Goal: Task Accomplishment & Management: Use online tool/utility

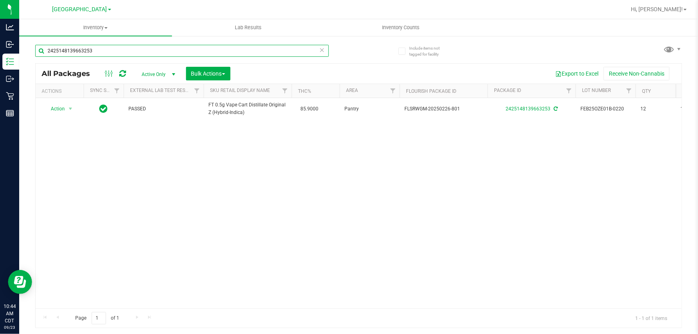
click at [124, 50] on input "2425148139663253" at bounding box center [182, 51] width 294 height 12
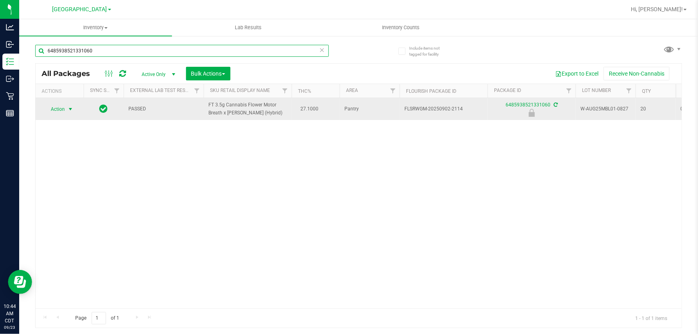
type input "6485938521331060"
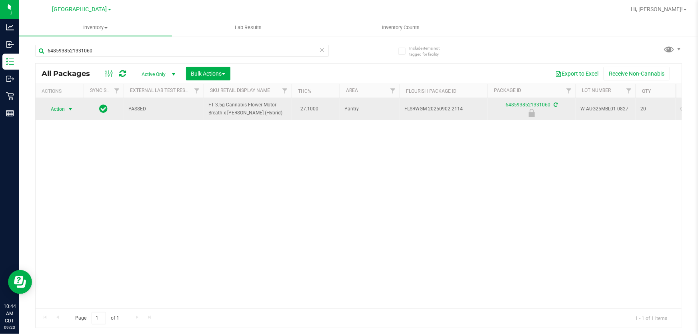
click at [54, 110] on span "Action" at bounding box center [55, 109] width 22 height 11
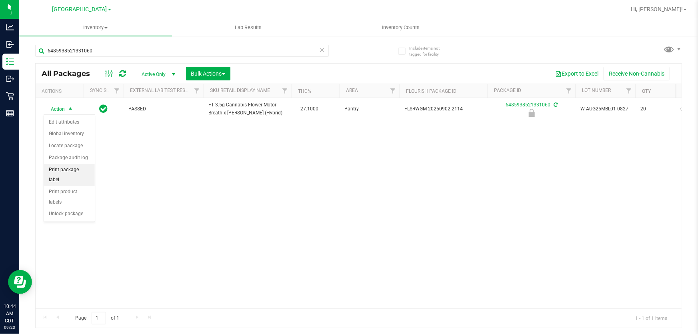
click at [72, 173] on li "Print package label" at bounding box center [69, 175] width 51 height 22
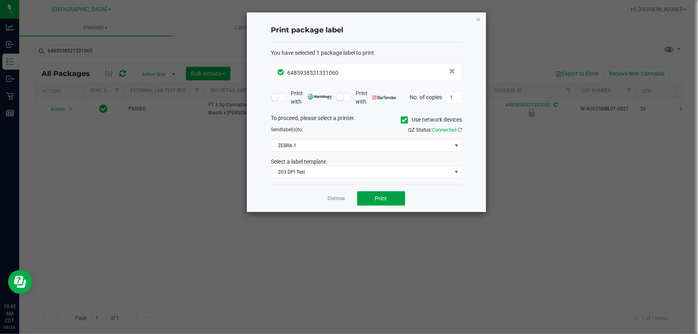
click at [387, 200] on button "Print" at bounding box center [381, 198] width 48 height 14
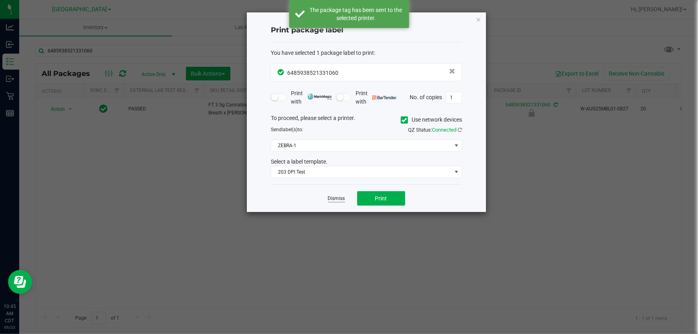
click at [342, 200] on link "Dismiss" at bounding box center [336, 198] width 17 height 7
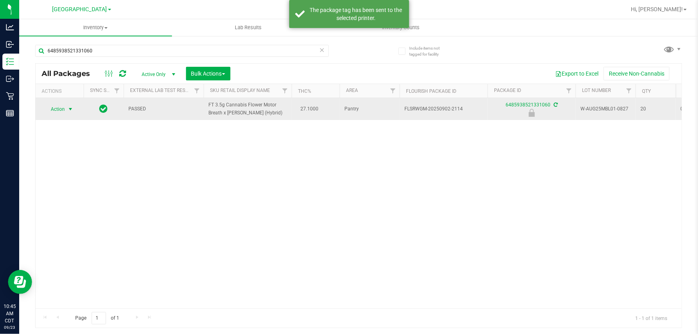
click at [64, 112] on span "Action" at bounding box center [55, 109] width 22 height 11
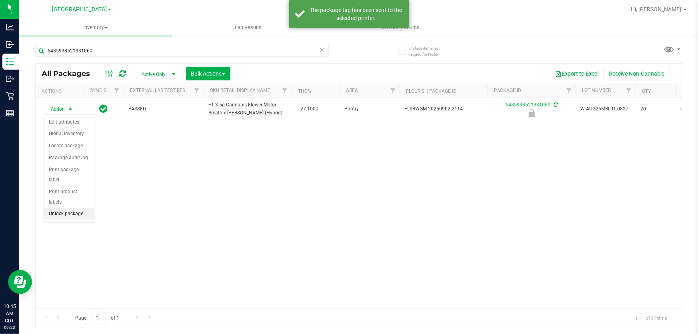
click at [68, 208] on li "Unlock package" at bounding box center [69, 214] width 51 height 12
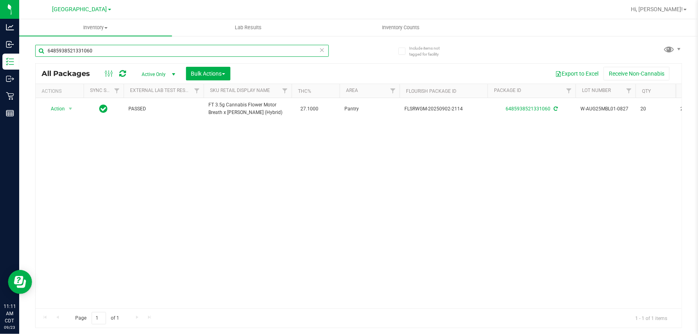
click at [200, 51] on input "6485938521331060" at bounding box center [182, 51] width 294 height 12
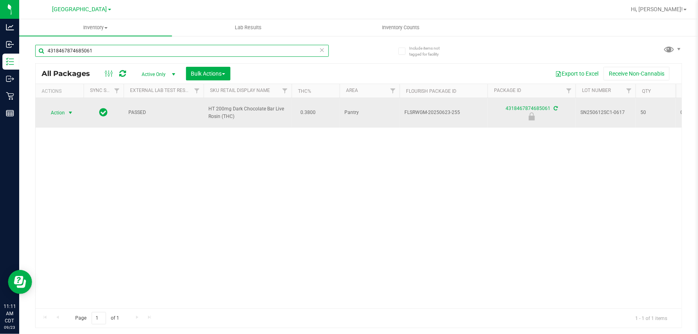
type input "4318467874685061"
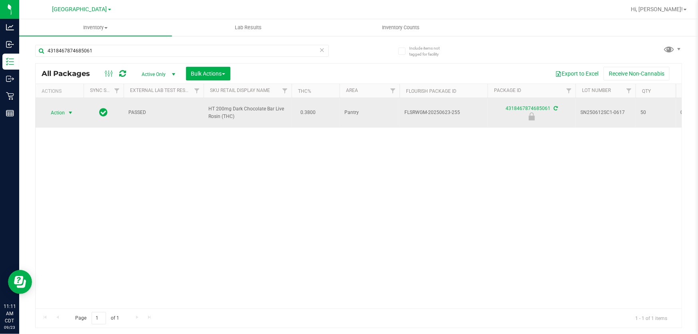
click at [54, 110] on span "Action" at bounding box center [55, 112] width 22 height 11
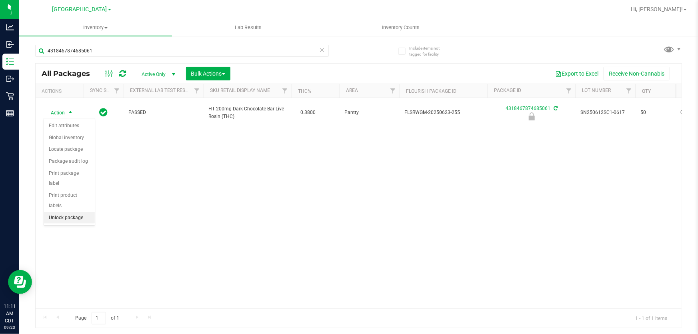
click at [79, 212] on li "Unlock package" at bounding box center [69, 218] width 51 height 12
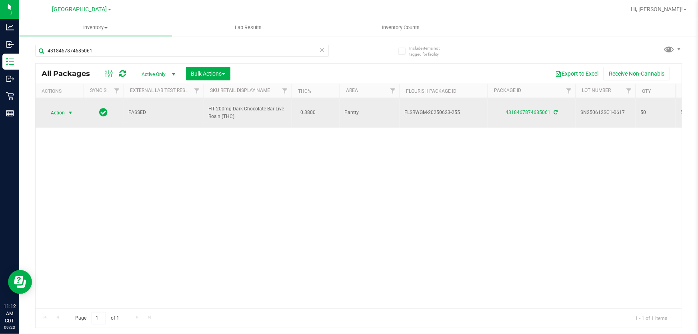
click at [58, 112] on span "Action" at bounding box center [55, 112] width 22 height 11
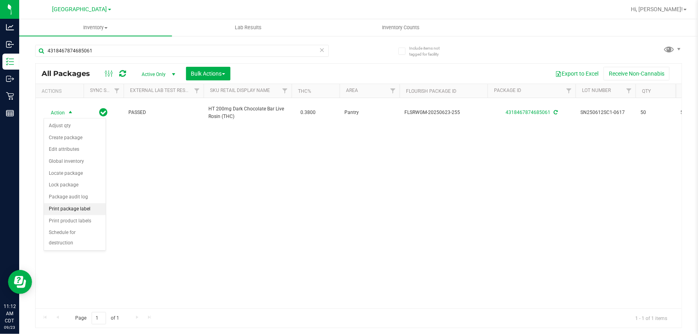
click at [74, 209] on li "Print package label" at bounding box center [75, 209] width 62 height 12
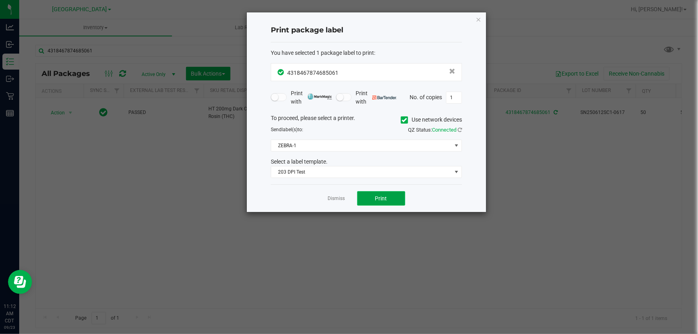
click at [369, 198] on button "Print" at bounding box center [381, 198] width 48 height 14
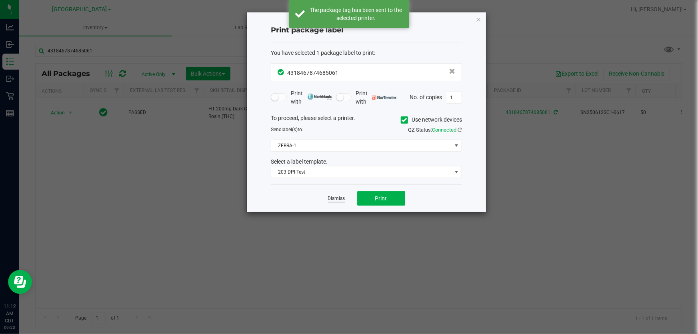
click at [332, 199] on link "Dismiss" at bounding box center [336, 198] width 17 height 7
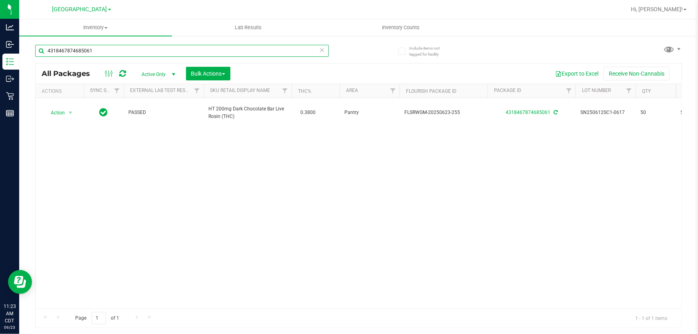
click at [274, 54] on input "4318467874685061" at bounding box center [182, 51] width 294 height 12
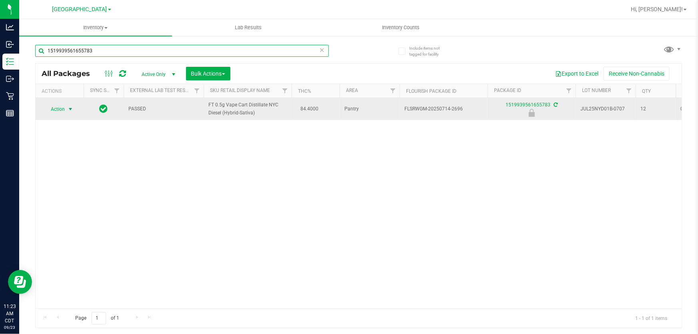
type input "1519939561655783"
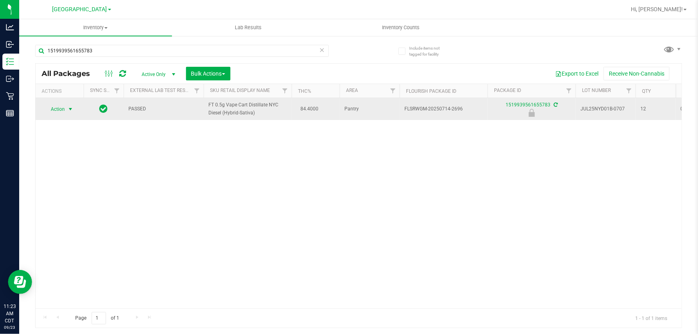
click at [63, 112] on span "Action" at bounding box center [55, 109] width 22 height 11
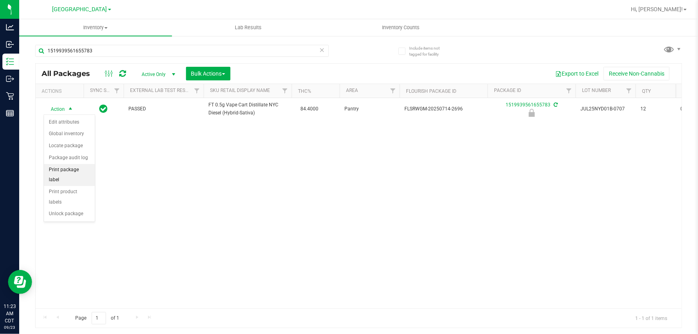
click at [63, 168] on li "Print package label" at bounding box center [69, 175] width 51 height 22
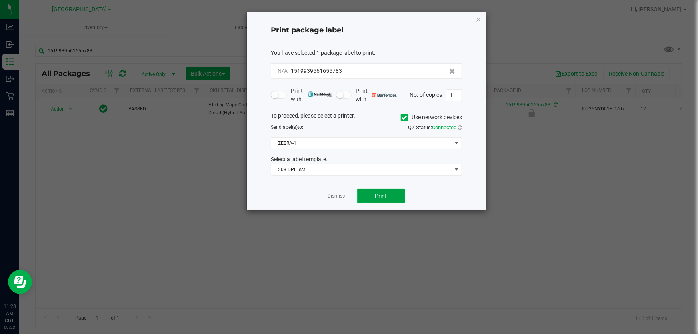
click at [368, 198] on button "Print" at bounding box center [381, 196] width 48 height 14
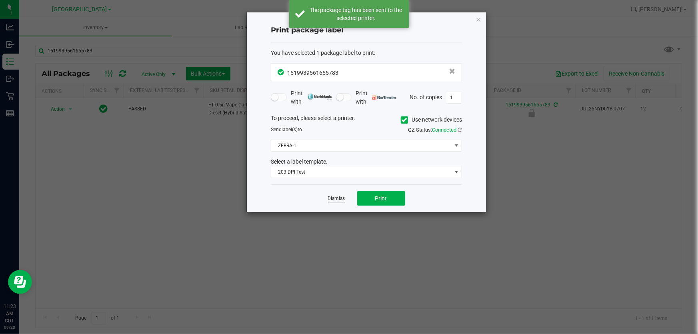
click at [342, 199] on link "Dismiss" at bounding box center [336, 198] width 17 height 7
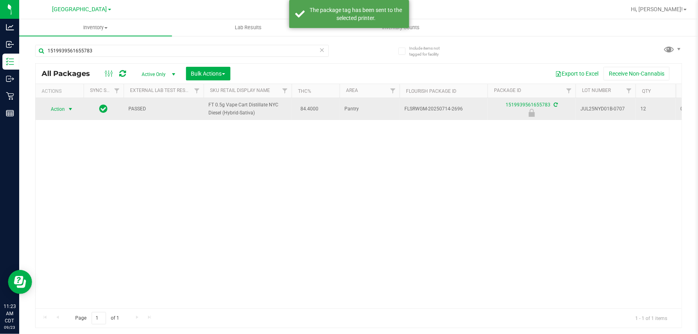
click at [55, 105] on span "Action" at bounding box center [55, 109] width 22 height 11
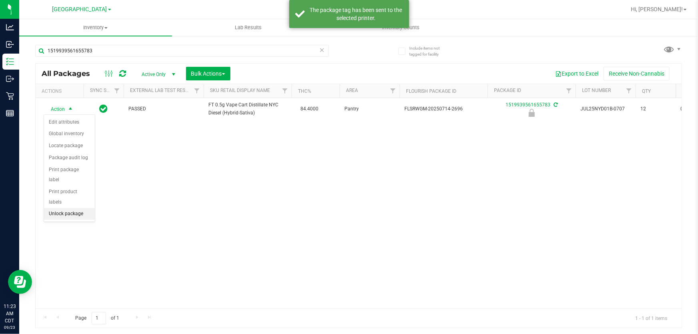
click at [55, 208] on li "Unlock package" at bounding box center [69, 214] width 51 height 12
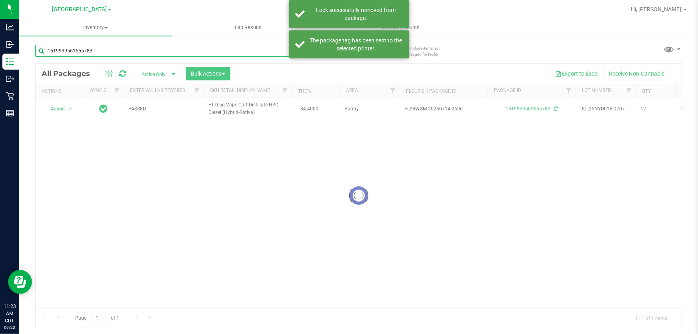
click at [100, 46] on input "1519939561655783" at bounding box center [182, 51] width 294 height 12
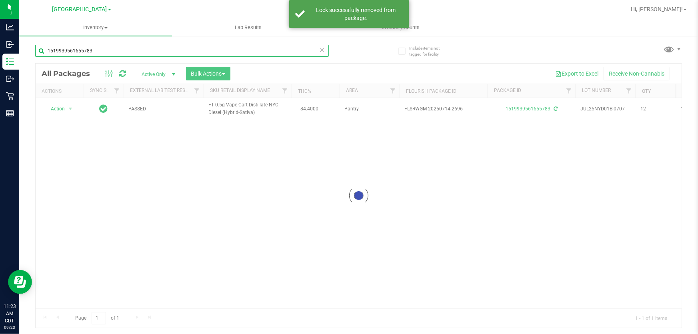
click at [100, 46] on input "1519939561655783" at bounding box center [182, 51] width 294 height 12
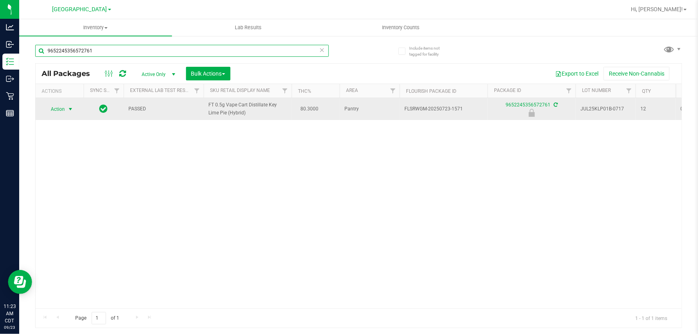
type input "9652245356572761"
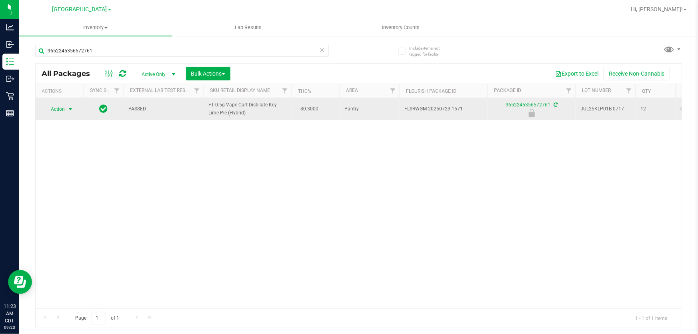
click at [62, 111] on span "Action" at bounding box center [55, 109] width 22 height 11
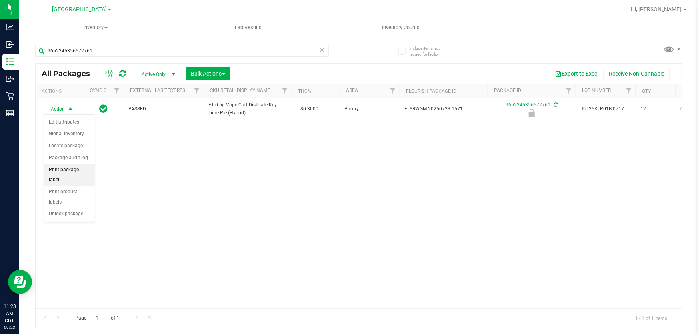
click at [72, 169] on li "Print package label" at bounding box center [69, 175] width 51 height 22
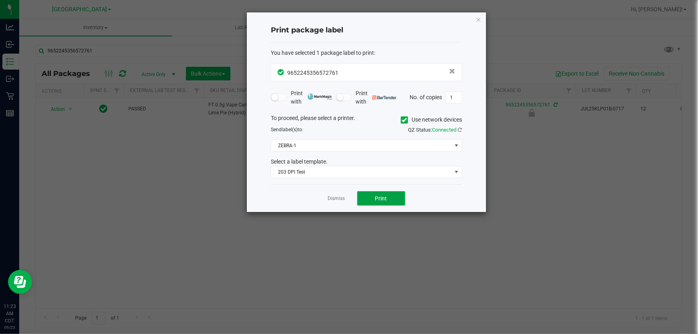
click at [389, 199] on button "Print" at bounding box center [381, 198] width 48 height 14
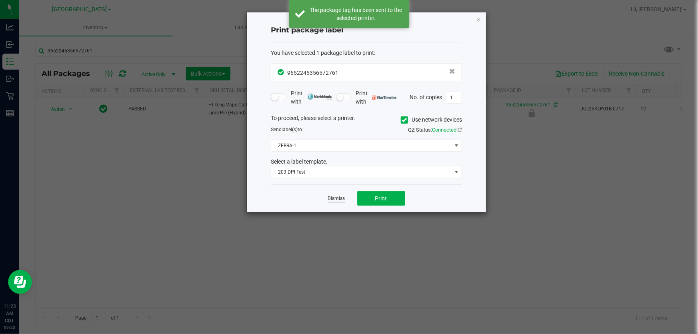
click at [341, 198] on link "Dismiss" at bounding box center [336, 198] width 17 height 7
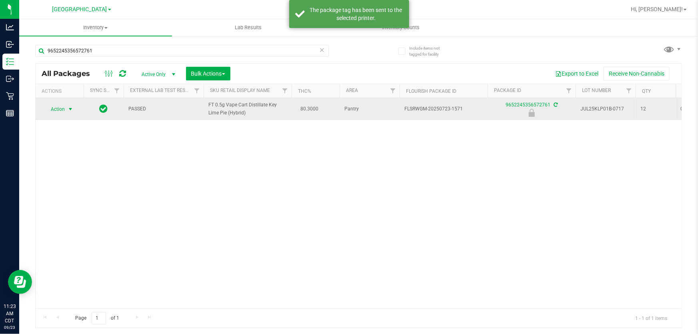
click at [62, 109] on span "Action" at bounding box center [55, 109] width 22 height 11
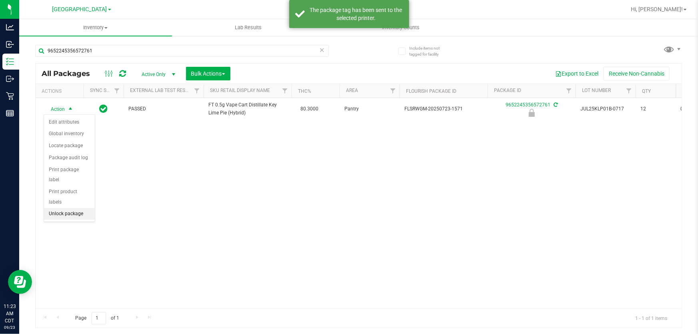
click at [60, 208] on li "Unlock package" at bounding box center [69, 214] width 51 height 12
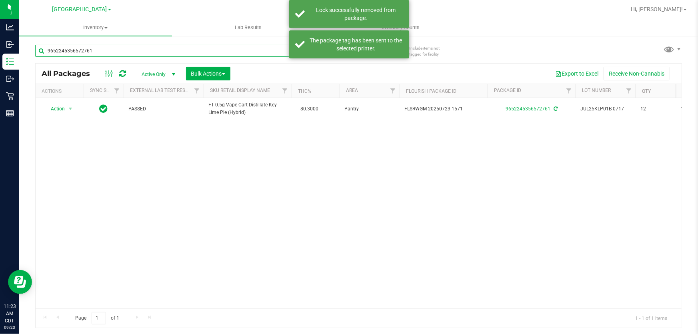
click at [112, 54] on input "9652245356572761" at bounding box center [182, 51] width 294 height 12
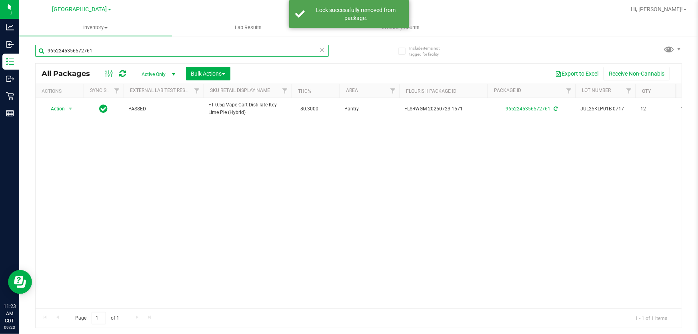
click at [112, 54] on input "9652245356572761" at bounding box center [182, 51] width 294 height 12
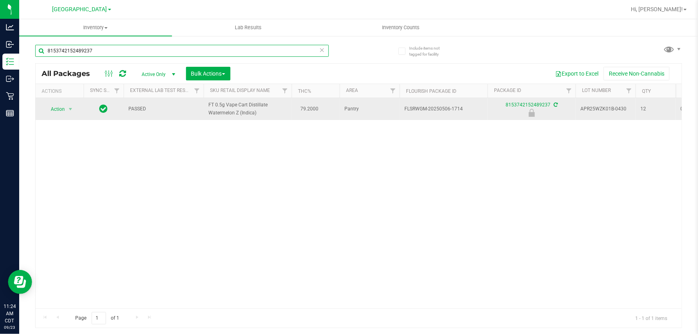
type input "8153742152489237"
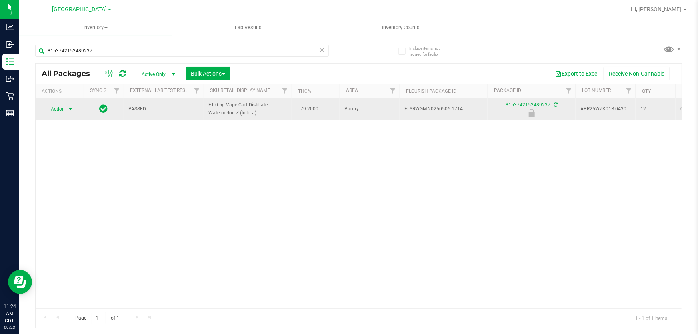
click at [66, 108] on span "select" at bounding box center [71, 109] width 10 height 11
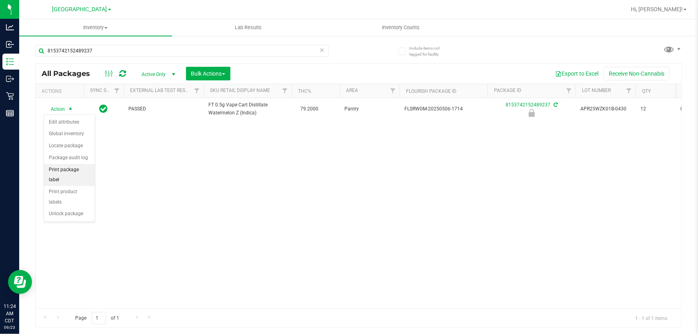
click at [79, 169] on li "Print package label" at bounding box center [69, 175] width 51 height 22
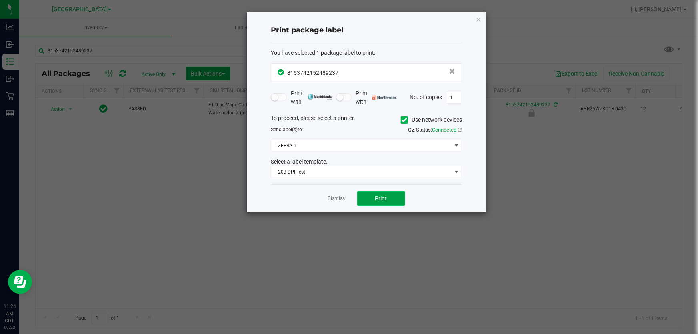
click at [363, 197] on button "Print" at bounding box center [381, 198] width 48 height 14
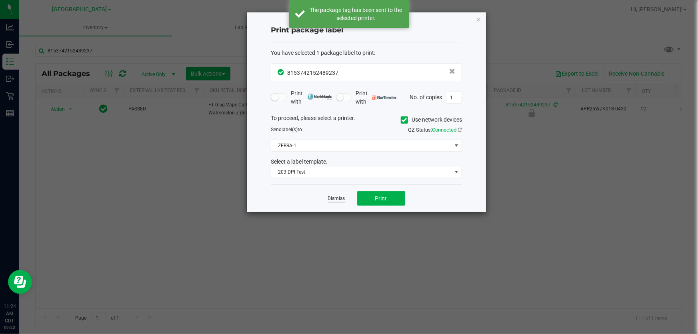
click at [340, 198] on link "Dismiss" at bounding box center [336, 198] width 17 height 7
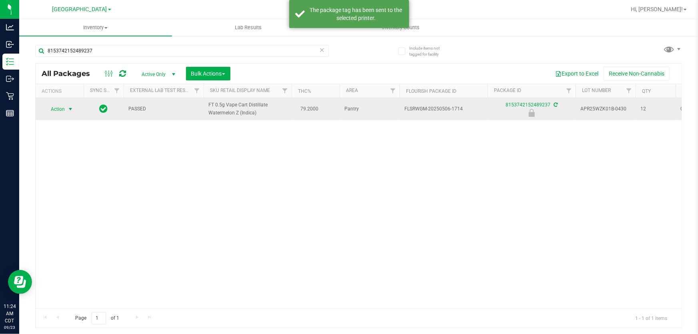
click at [63, 108] on span "Action" at bounding box center [55, 109] width 22 height 11
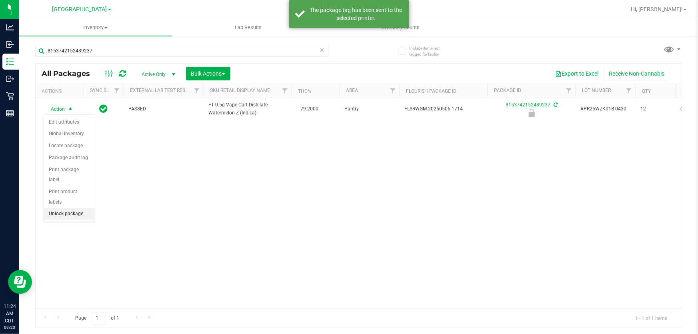
click at [56, 208] on li "Unlock package" at bounding box center [69, 214] width 51 height 12
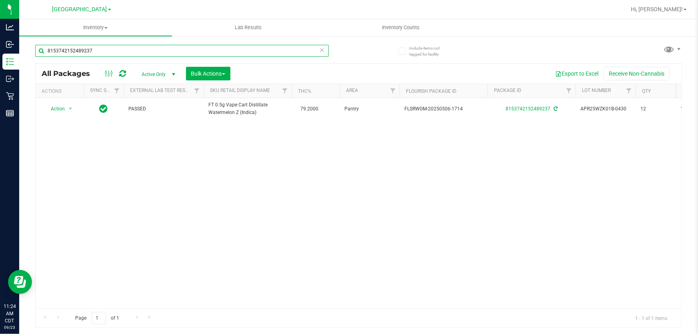
click at [120, 50] on input "8153742152489237" at bounding box center [182, 51] width 294 height 12
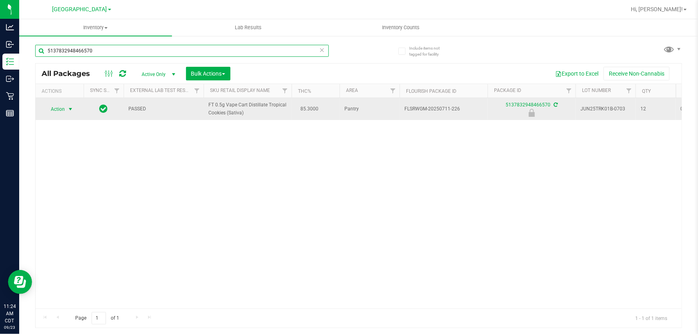
type input "5137832948466570"
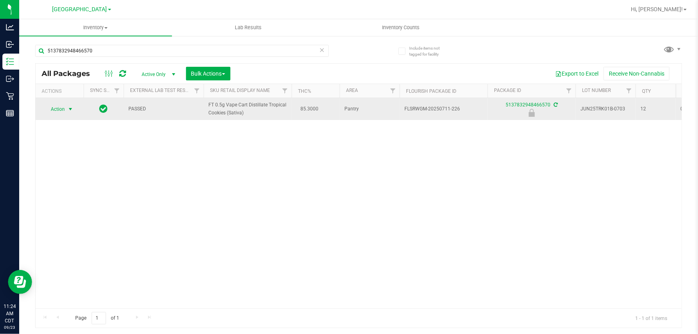
click at [61, 110] on span "Action" at bounding box center [55, 109] width 22 height 11
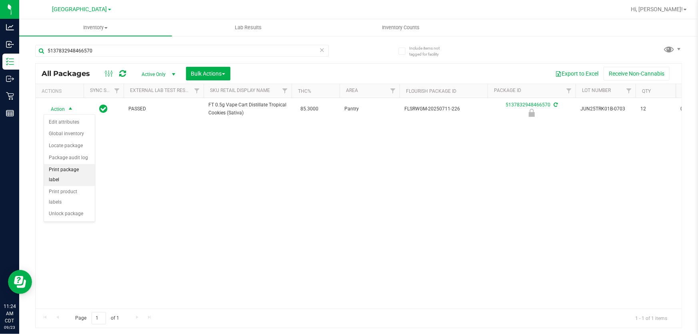
click at [81, 168] on li "Print package label" at bounding box center [69, 175] width 51 height 22
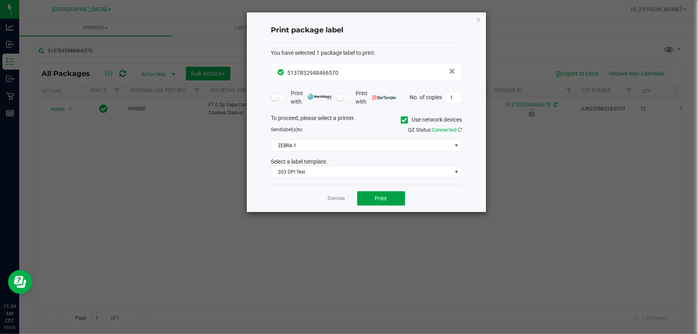
click at [378, 202] on button "Print" at bounding box center [381, 198] width 48 height 14
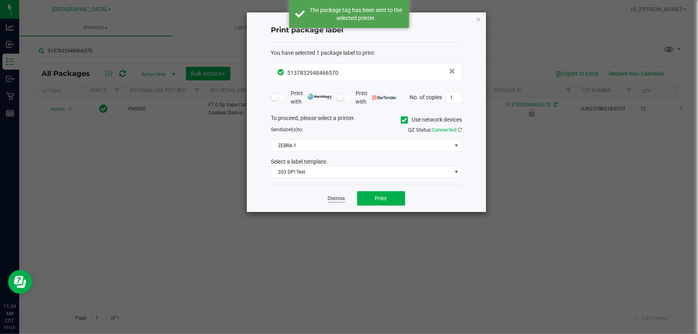
click at [339, 199] on link "Dismiss" at bounding box center [336, 198] width 17 height 7
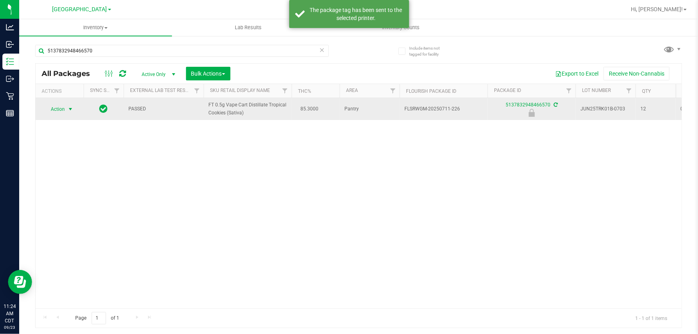
click at [64, 108] on span "Action" at bounding box center [55, 109] width 22 height 11
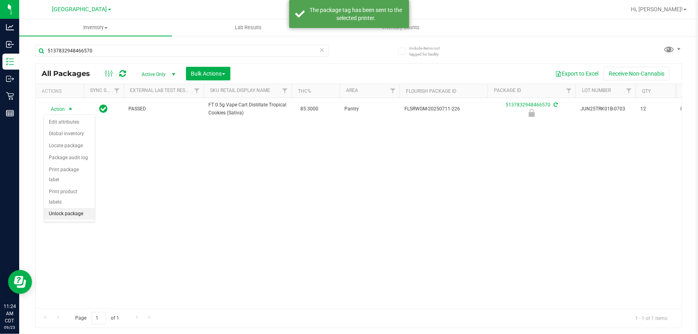
click at [60, 208] on li "Unlock package" at bounding box center [69, 214] width 51 height 12
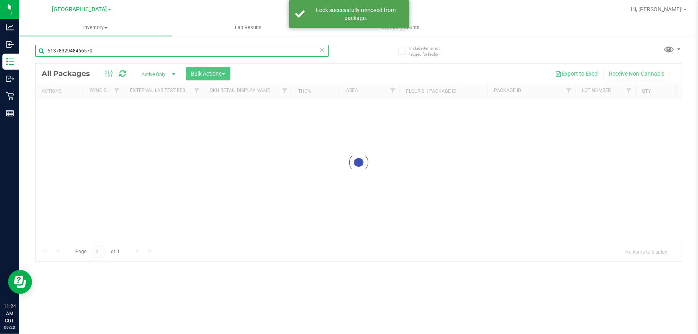
click at [106, 51] on input "5137832948466570" at bounding box center [182, 51] width 294 height 12
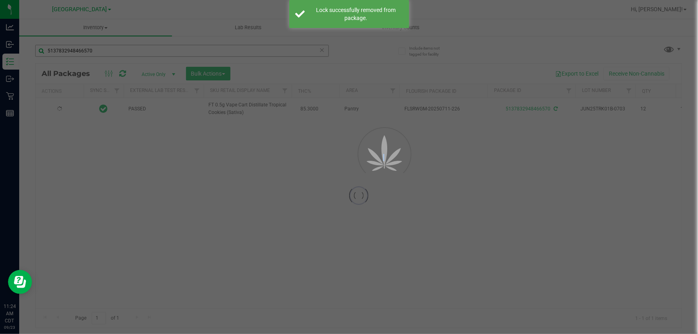
click at [106, 51] on div at bounding box center [349, 167] width 698 height 334
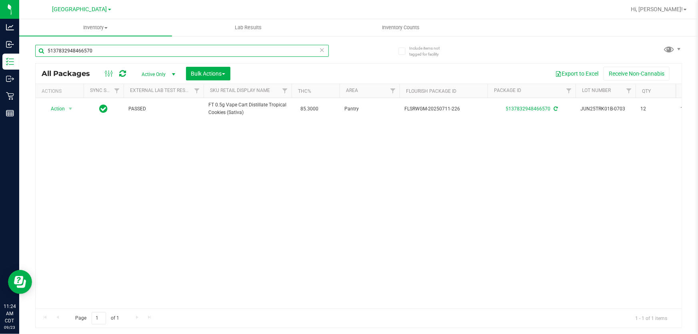
click at [106, 51] on input "5137832948466570" at bounding box center [182, 51] width 294 height 12
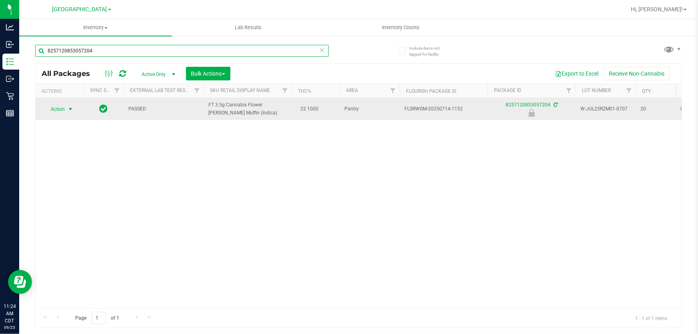
type input "8257120853057204"
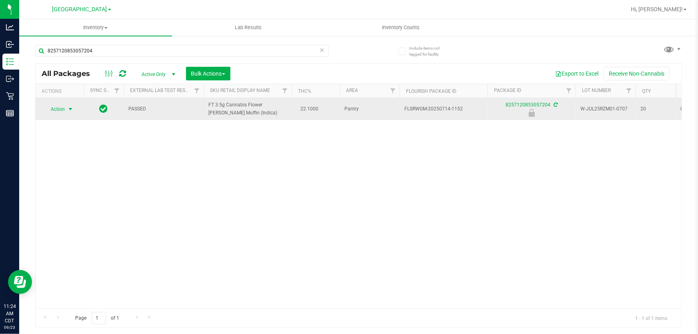
click at [59, 107] on span "Action" at bounding box center [55, 109] width 22 height 11
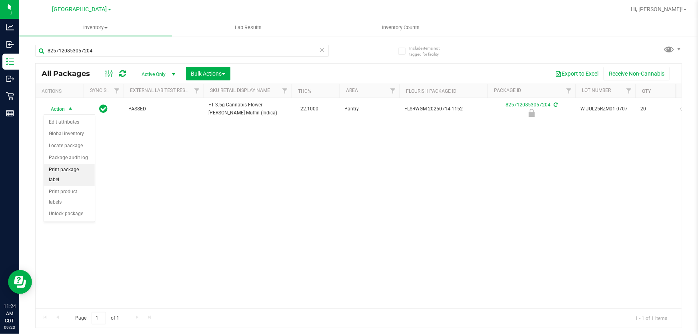
click at [85, 170] on li "Print package label" at bounding box center [69, 175] width 51 height 22
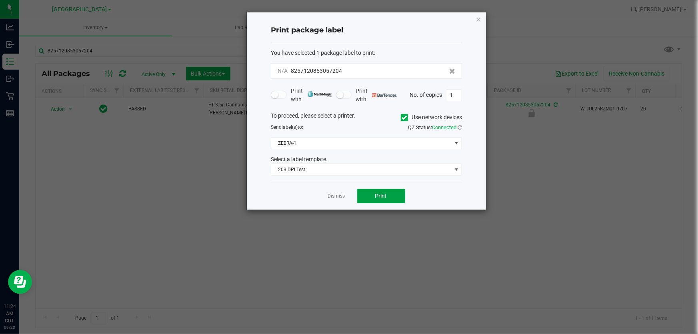
click at [384, 190] on button "Print" at bounding box center [381, 196] width 48 height 14
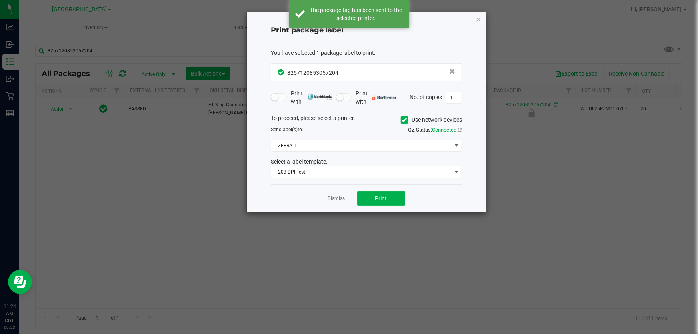
click at [333, 198] on link "Dismiss" at bounding box center [336, 198] width 17 height 7
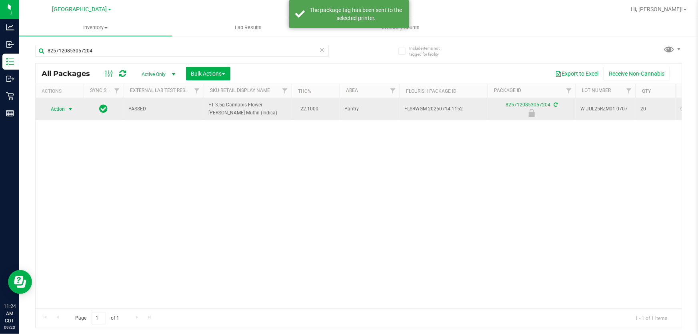
click at [60, 108] on span "Action" at bounding box center [55, 109] width 22 height 11
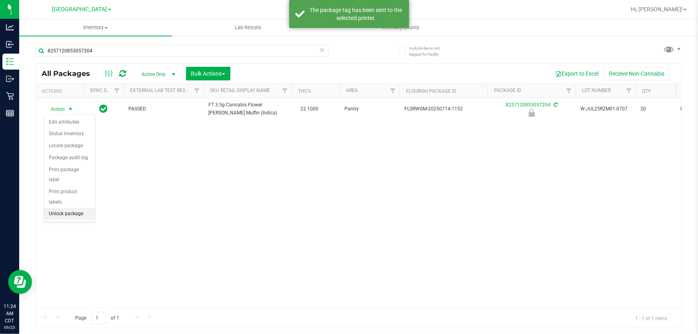
click at [68, 208] on li "Unlock package" at bounding box center [69, 214] width 51 height 12
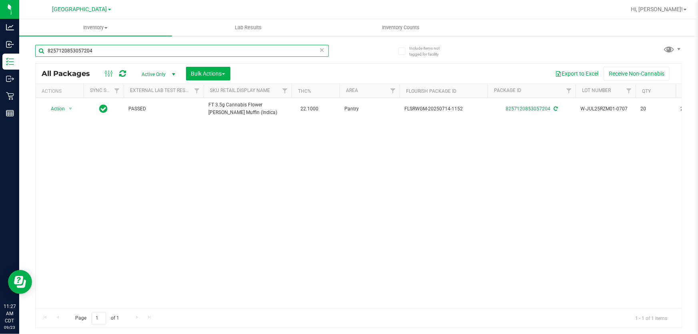
click at [122, 53] on input "8257120853057204" at bounding box center [182, 51] width 294 height 12
type input "klp"
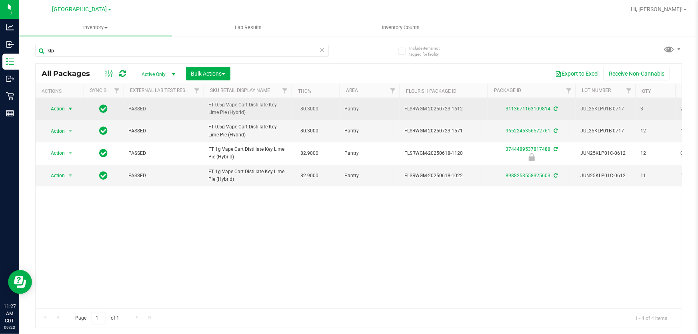
click at [62, 109] on span "Action" at bounding box center [55, 108] width 22 height 11
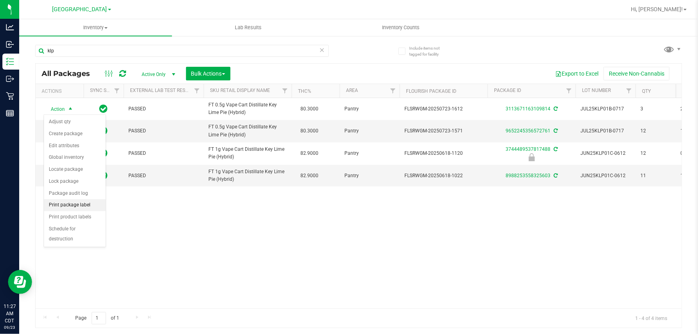
click at [73, 206] on li "Print package label" at bounding box center [75, 205] width 62 height 12
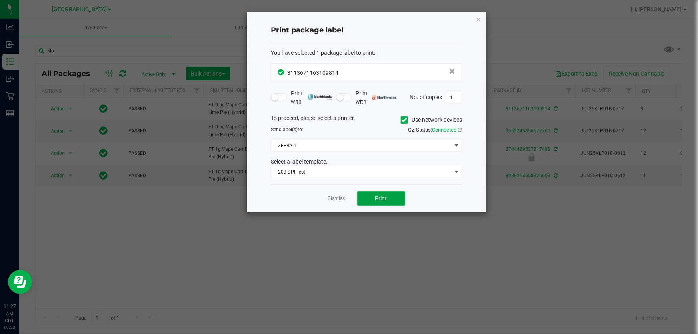
click at [393, 202] on button "Print" at bounding box center [381, 198] width 48 height 14
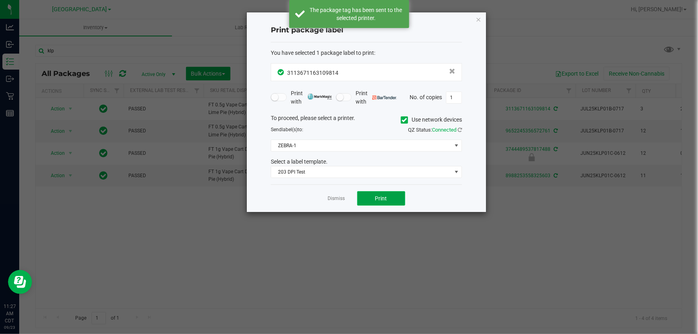
click at [393, 202] on button "Print" at bounding box center [381, 198] width 48 height 14
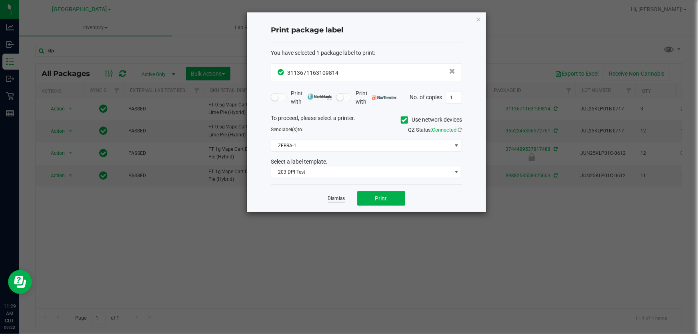
click at [335, 195] on link "Dismiss" at bounding box center [336, 198] width 17 height 7
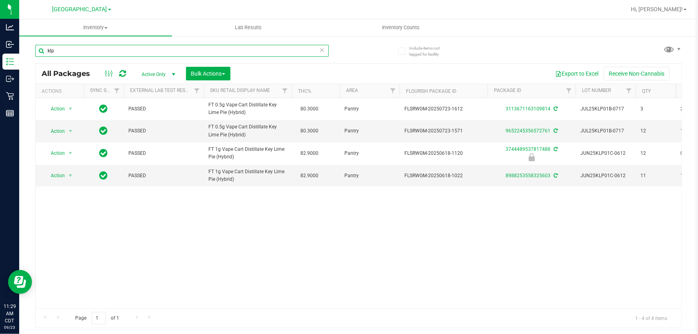
click at [211, 50] on input "klp" at bounding box center [182, 51] width 294 height 12
type input "trk"
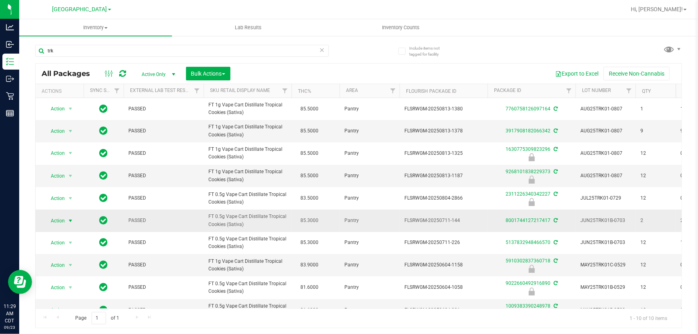
click at [59, 221] on span "Action" at bounding box center [55, 220] width 22 height 11
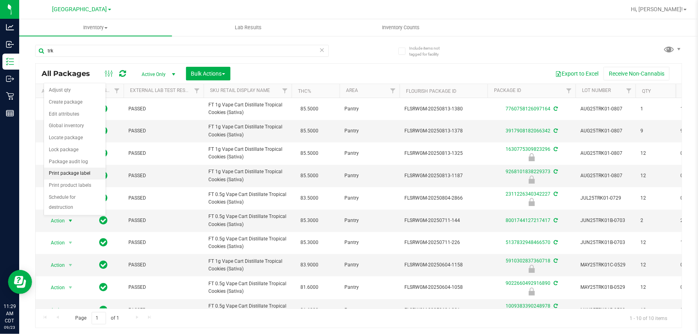
click at [82, 172] on li "Print package label" at bounding box center [75, 174] width 62 height 12
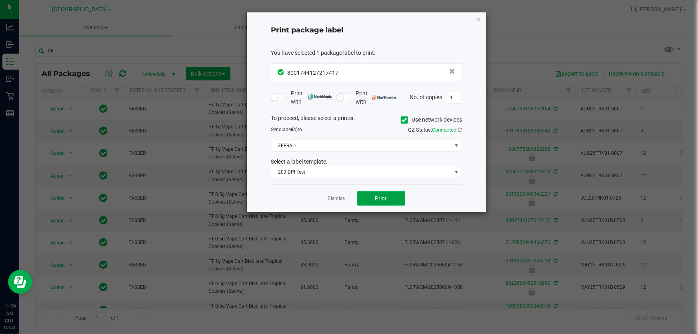
click at [402, 196] on button "Print" at bounding box center [381, 198] width 48 height 14
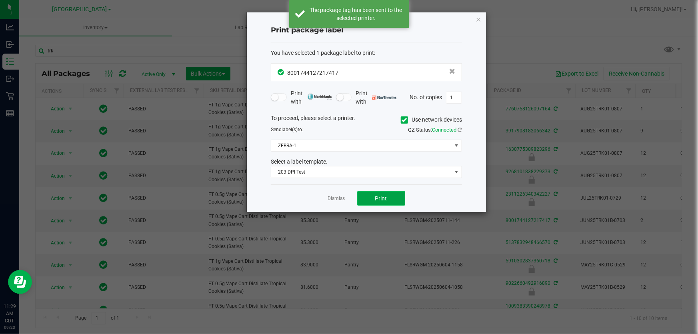
click at [402, 196] on button "Print" at bounding box center [381, 198] width 48 height 14
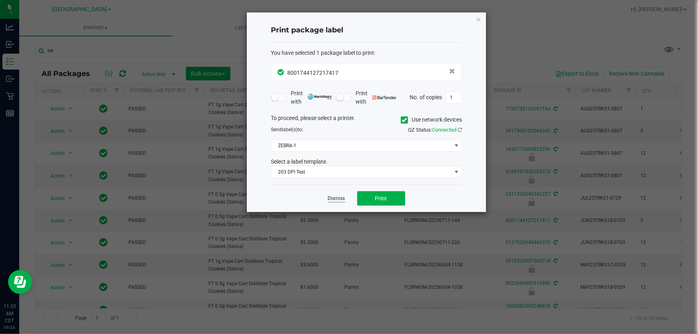
click at [330, 202] on link "Dismiss" at bounding box center [336, 198] width 17 height 7
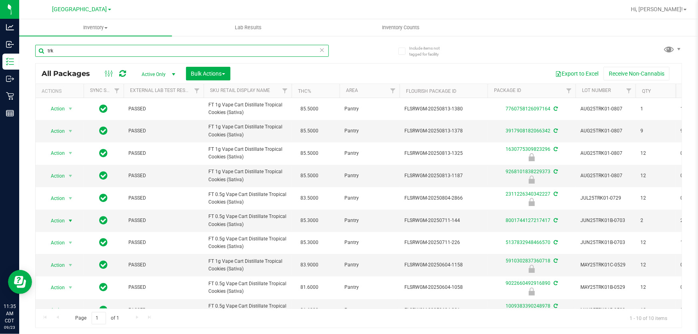
click at [197, 48] on input "trk" at bounding box center [182, 51] width 294 height 12
type input "dsd"
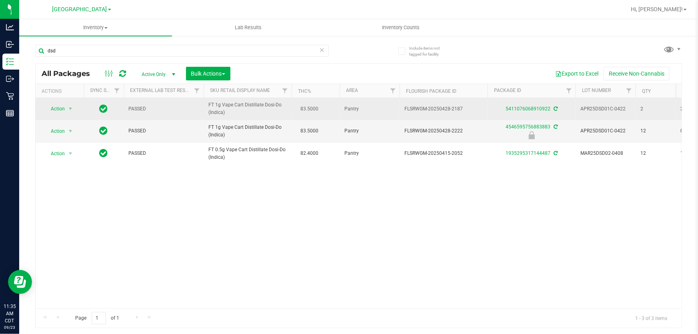
click at [51, 110] on span "Action" at bounding box center [55, 108] width 22 height 11
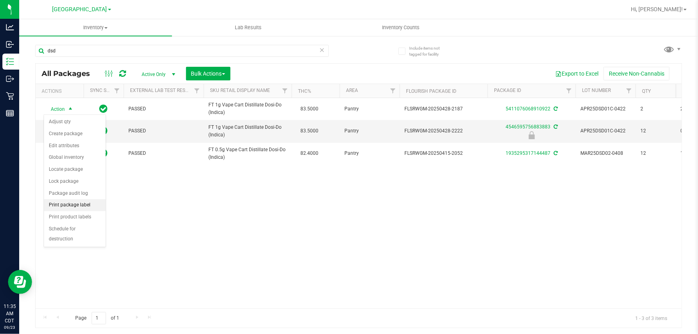
click at [72, 207] on li "Print package label" at bounding box center [75, 205] width 62 height 12
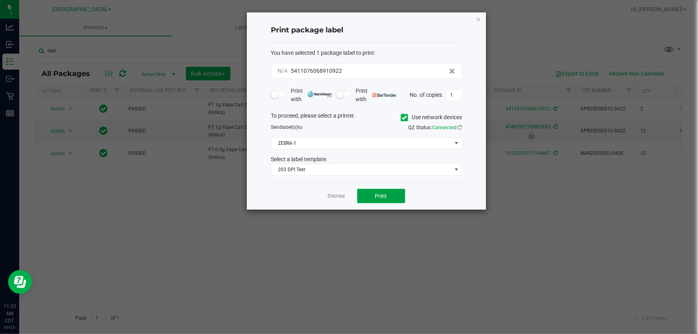
click at [377, 195] on span "Print" at bounding box center [381, 196] width 12 height 6
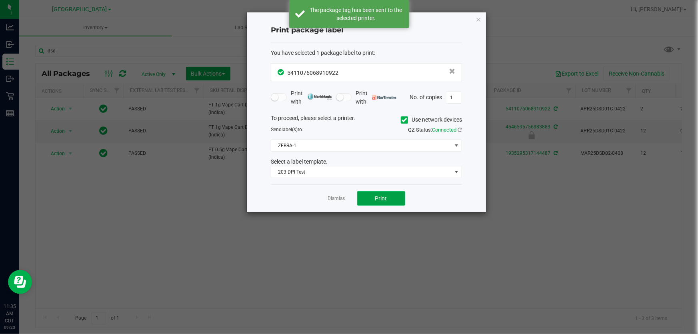
click at [377, 195] on span "Print" at bounding box center [381, 198] width 12 height 6
click at [337, 201] on link "Dismiss" at bounding box center [336, 198] width 17 height 7
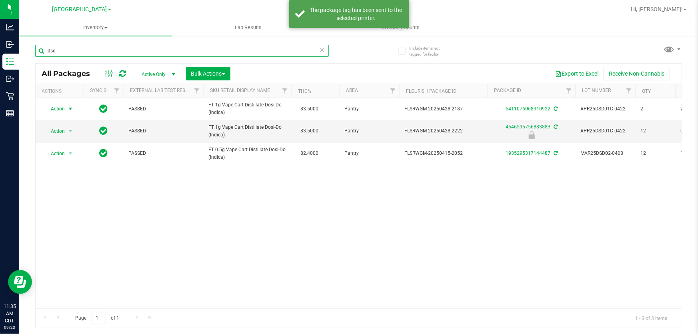
click at [227, 51] on input "dsd" at bounding box center [182, 51] width 294 height 12
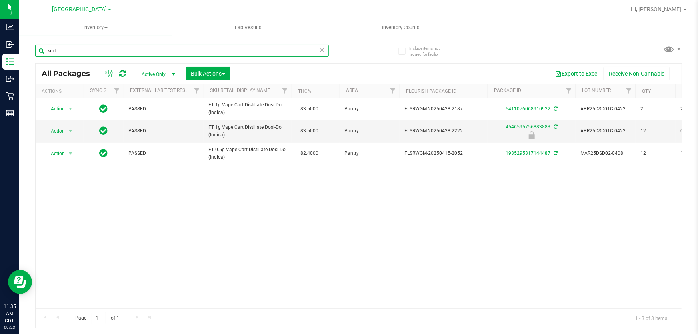
type input "kmt"
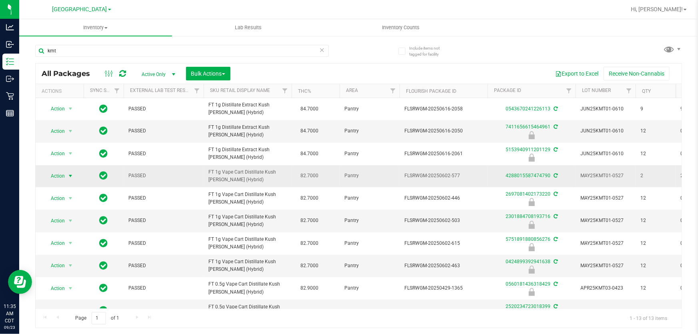
click at [58, 176] on span "Action" at bounding box center [55, 175] width 22 height 11
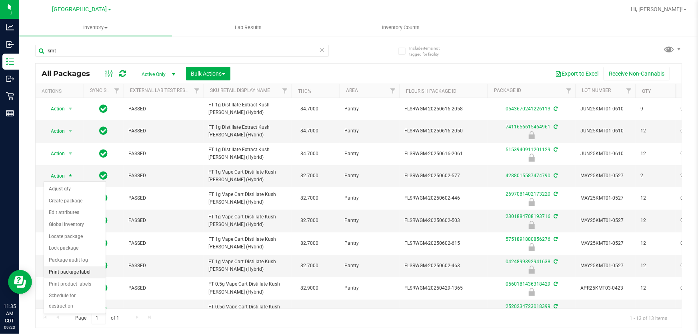
click at [88, 271] on li "Print package label" at bounding box center [75, 272] width 62 height 12
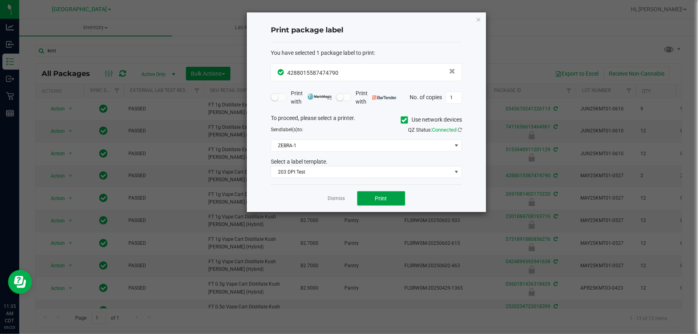
click at [391, 197] on button "Print" at bounding box center [381, 198] width 48 height 14
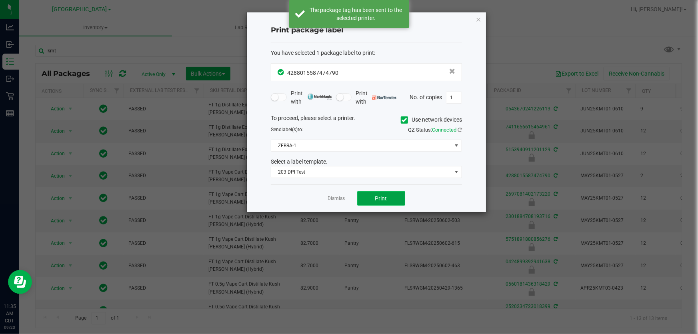
click at [391, 197] on button "Print" at bounding box center [381, 198] width 48 height 14
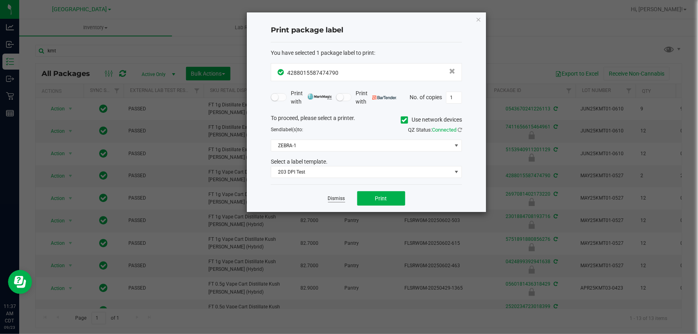
click at [329, 197] on link "Dismiss" at bounding box center [336, 198] width 17 height 7
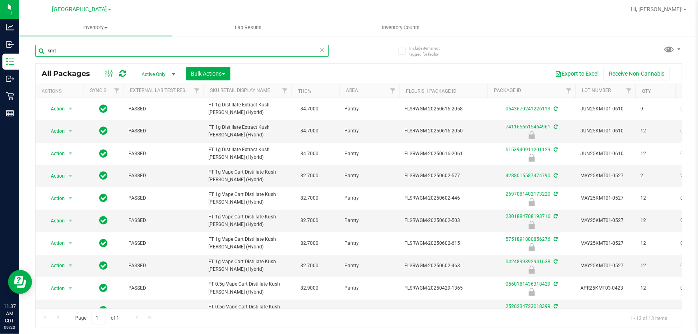
click at [230, 49] on input "kmt" at bounding box center [182, 51] width 294 height 12
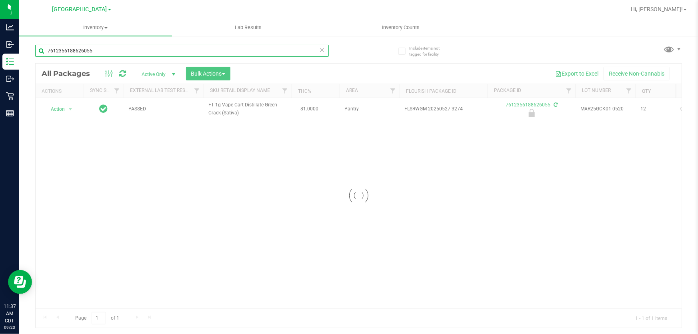
type input "7612356188626055"
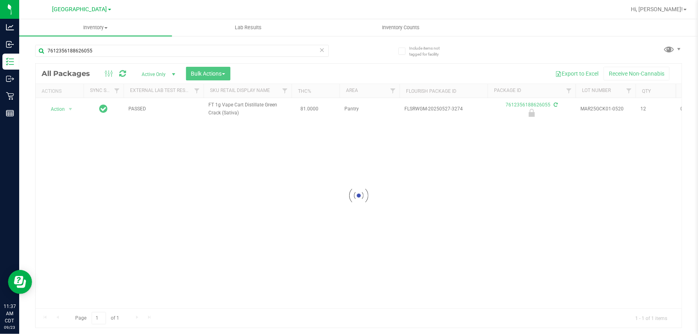
click at [62, 108] on div at bounding box center [359, 196] width 646 height 264
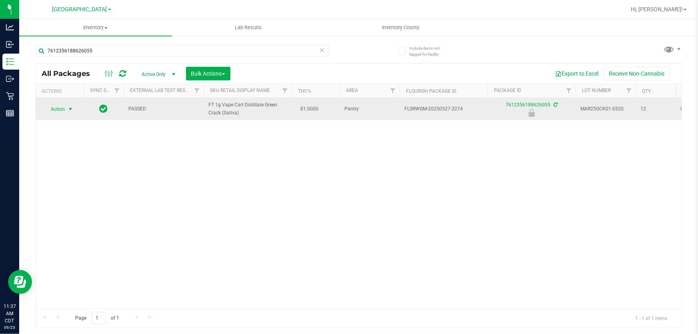
click at [70, 107] on span "select" at bounding box center [70, 109] width 6 height 6
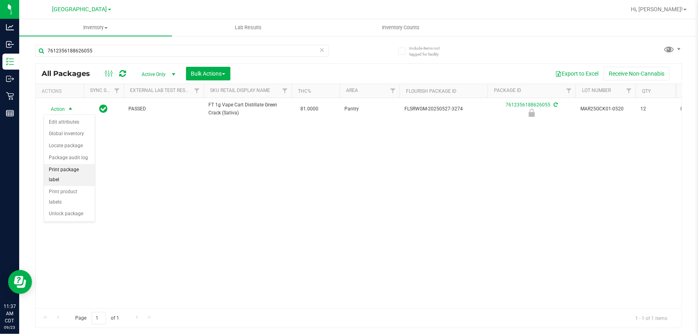
click at [69, 170] on li "Print package label" at bounding box center [69, 175] width 51 height 22
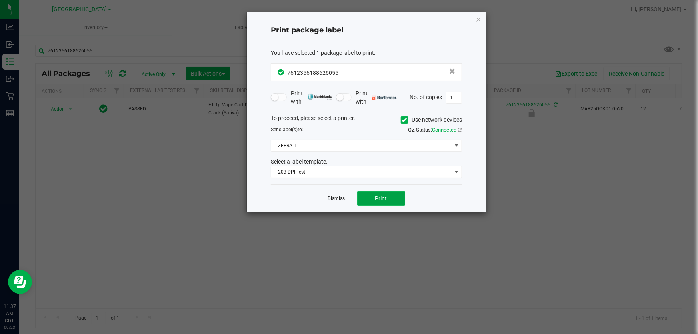
drag, startPoint x: 375, startPoint y: 193, endPoint x: 344, endPoint y: 199, distance: 30.9
click at [375, 194] on button "Print" at bounding box center [381, 198] width 48 height 14
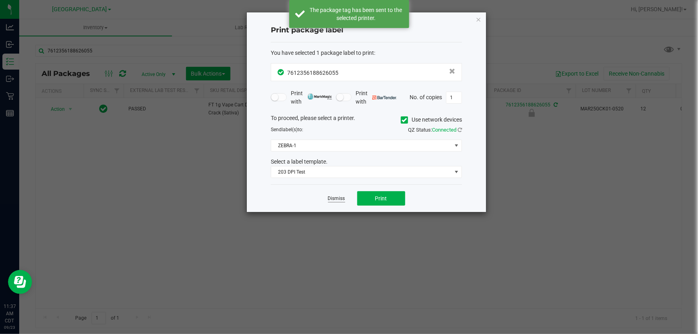
click at [329, 197] on link "Dismiss" at bounding box center [336, 198] width 17 height 7
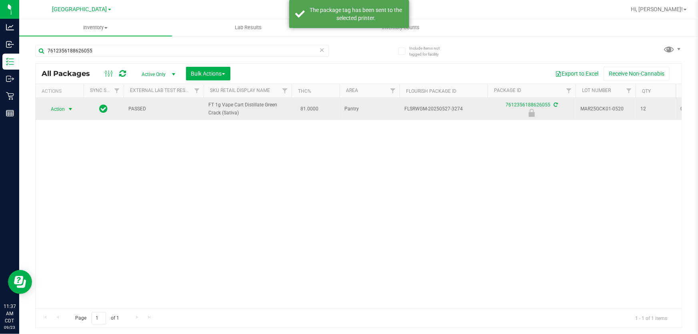
click at [60, 108] on span "Action" at bounding box center [55, 109] width 22 height 11
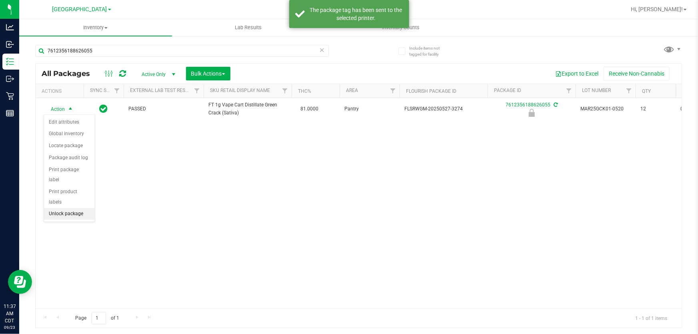
click at [66, 208] on li "Unlock package" at bounding box center [69, 214] width 51 height 12
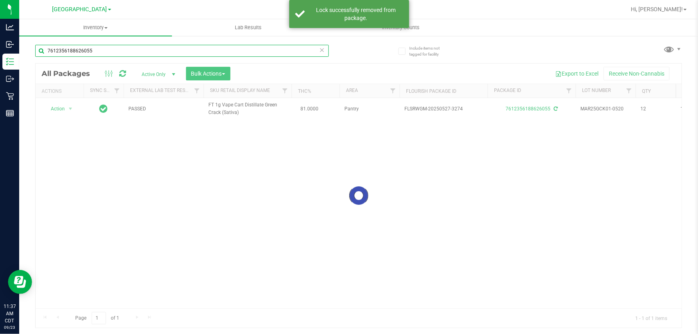
click at [146, 47] on input "7612356188626055" at bounding box center [182, 51] width 294 height 12
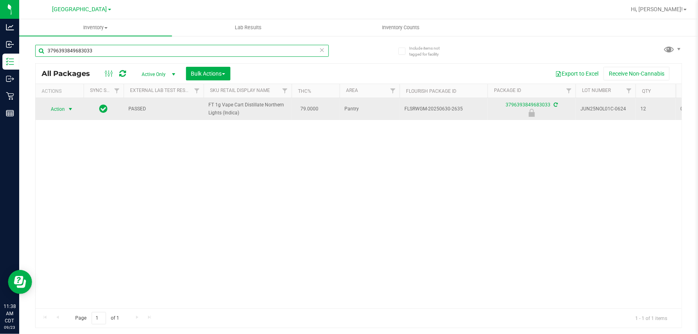
type input "3796393849683033"
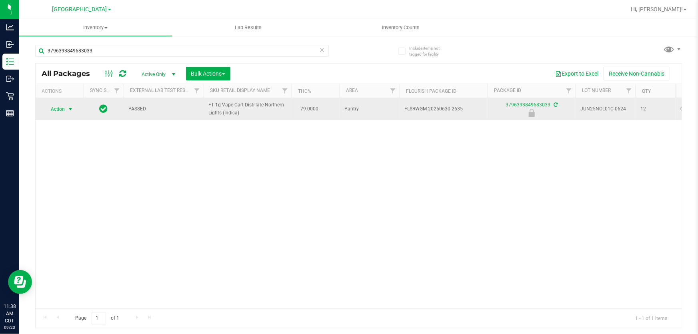
click at [61, 113] on span "Action" at bounding box center [55, 109] width 22 height 11
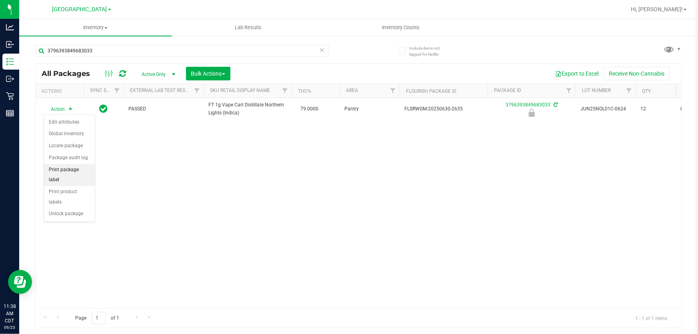
click at [80, 168] on li "Print package label" at bounding box center [69, 175] width 51 height 22
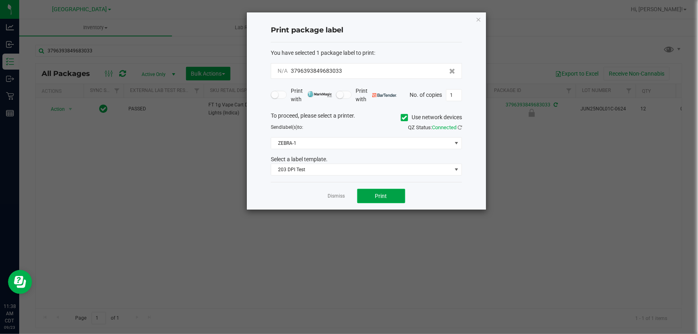
click at [368, 203] on button "Print" at bounding box center [381, 196] width 48 height 14
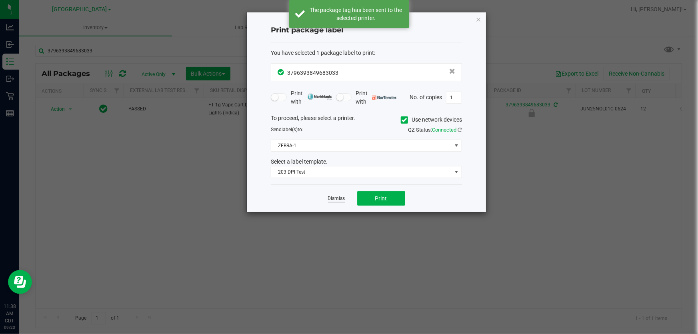
click at [339, 201] on link "Dismiss" at bounding box center [336, 198] width 17 height 7
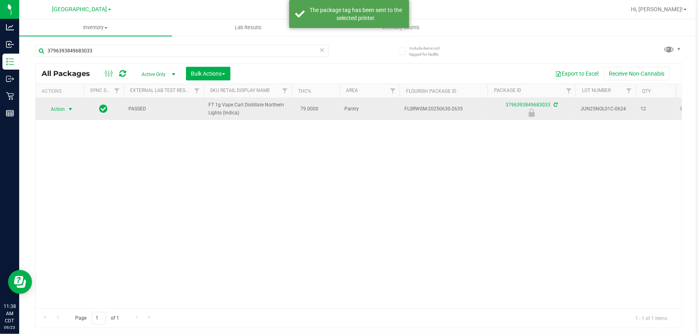
click at [70, 109] on span "select" at bounding box center [70, 109] width 6 height 6
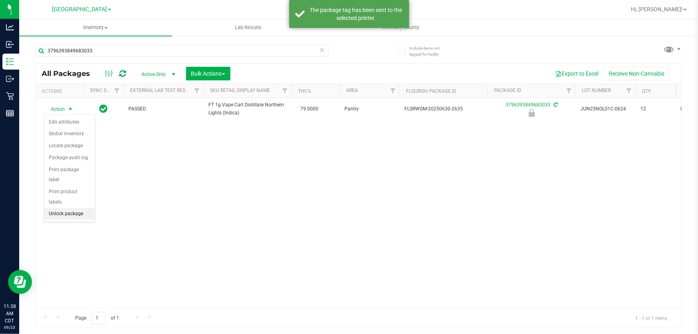
click at [63, 208] on li "Unlock package" at bounding box center [69, 214] width 51 height 12
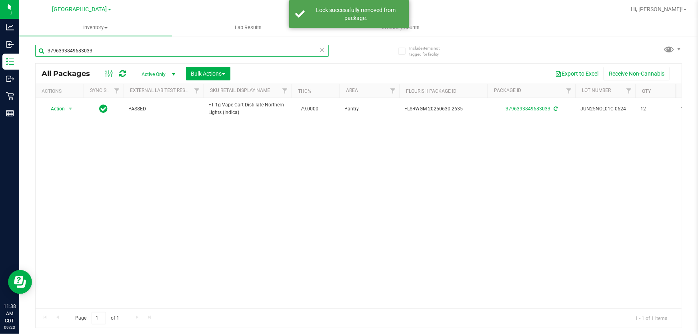
click at [103, 54] on input "3796393849683033" at bounding box center [182, 51] width 294 height 12
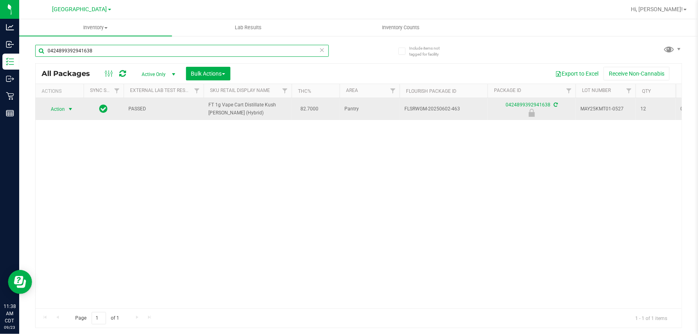
type input "0424899392941638"
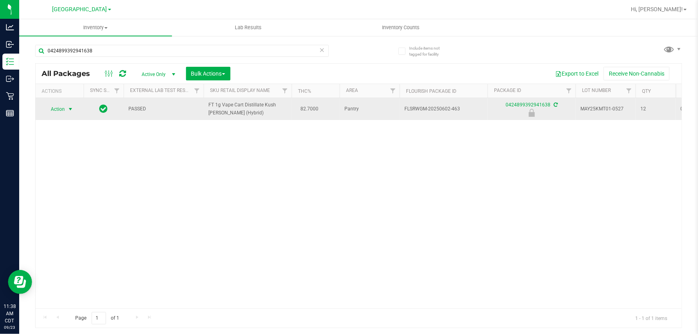
click at [54, 109] on span "Action" at bounding box center [55, 109] width 22 height 11
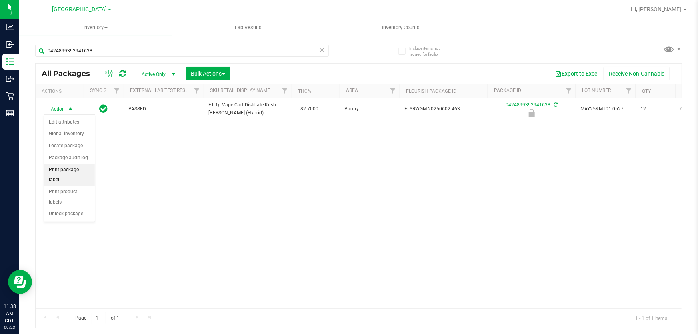
click at [72, 171] on li "Print package label" at bounding box center [69, 175] width 51 height 22
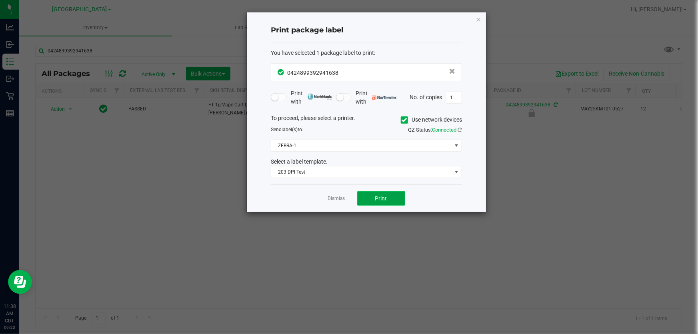
click at [374, 199] on button "Print" at bounding box center [381, 198] width 48 height 14
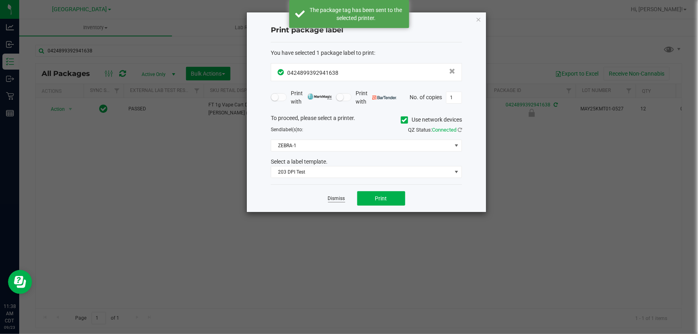
click at [339, 198] on link "Dismiss" at bounding box center [336, 198] width 17 height 7
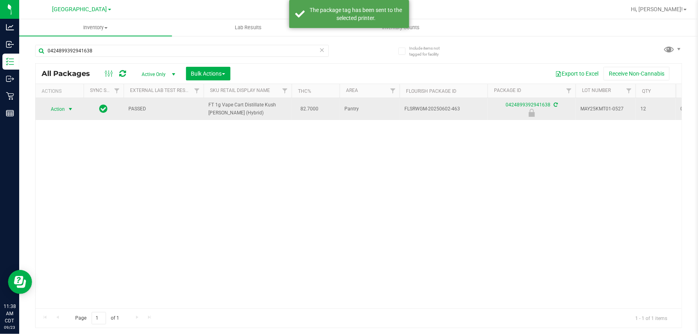
click at [49, 110] on span "Action" at bounding box center [55, 109] width 22 height 11
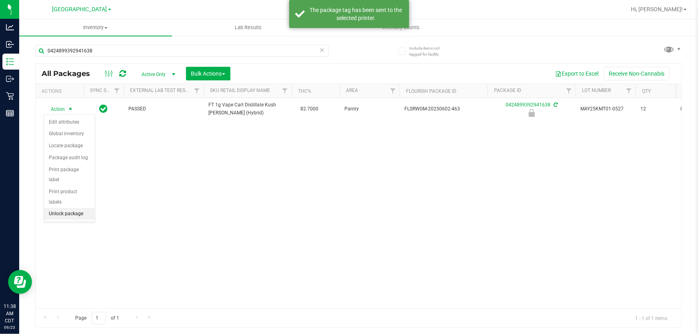
click at [74, 208] on li "Unlock package" at bounding box center [69, 214] width 51 height 12
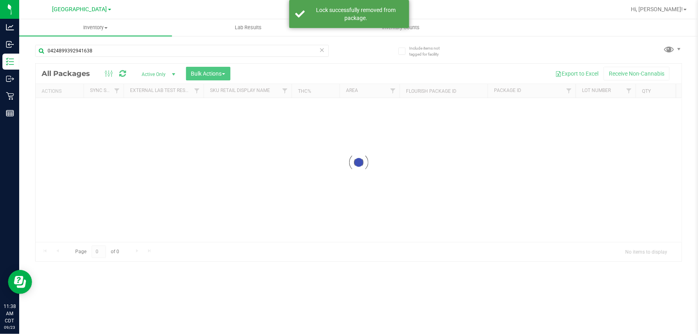
click at [118, 44] on div "0424899392941638" at bounding box center [197, 51] width 324 height 26
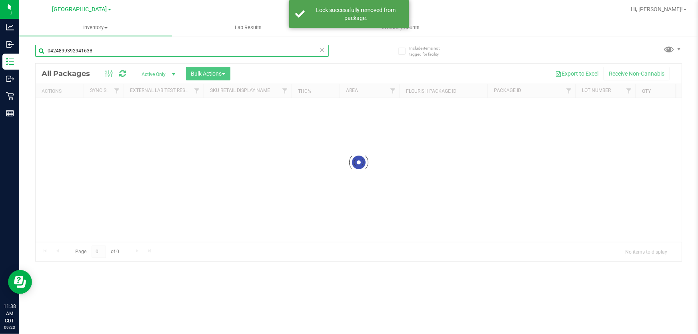
click at [117, 56] on input "0424899392941638" at bounding box center [182, 51] width 294 height 12
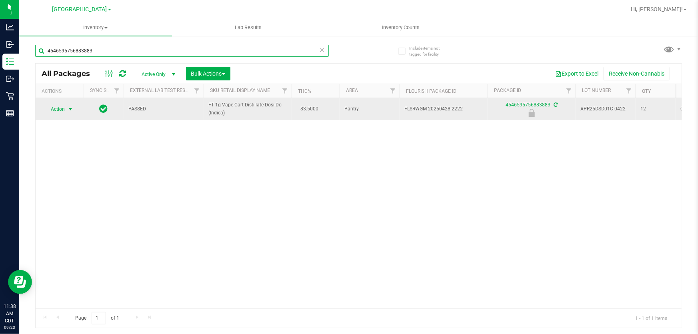
type input "4546595756883883"
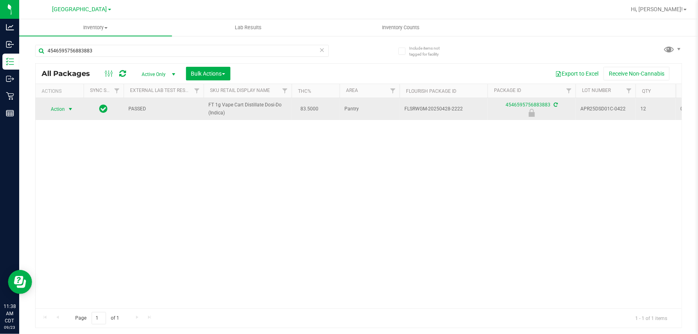
click at [58, 110] on span "Action" at bounding box center [55, 109] width 22 height 11
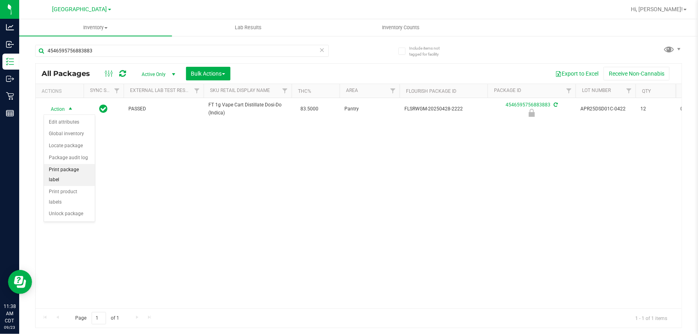
click at [55, 164] on li "Print package label" at bounding box center [69, 175] width 51 height 22
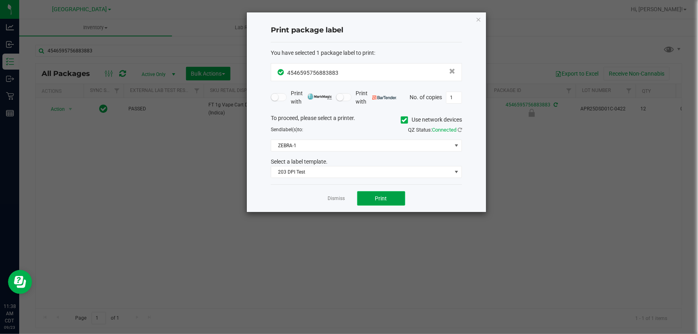
click at [381, 196] on span "Print" at bounding box center [381, 198] width 12 height 6
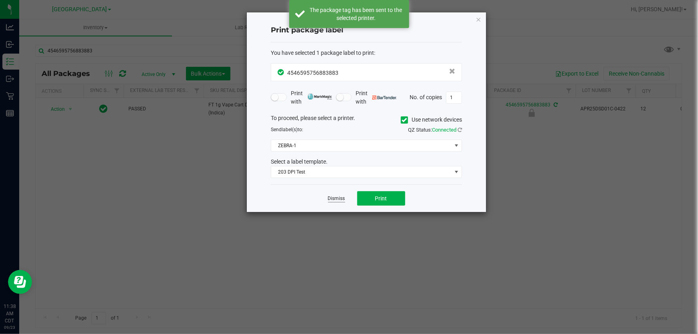
click at [337, 198] on link "Dismiss" at bounding box center [336, 198] width 17 height 7
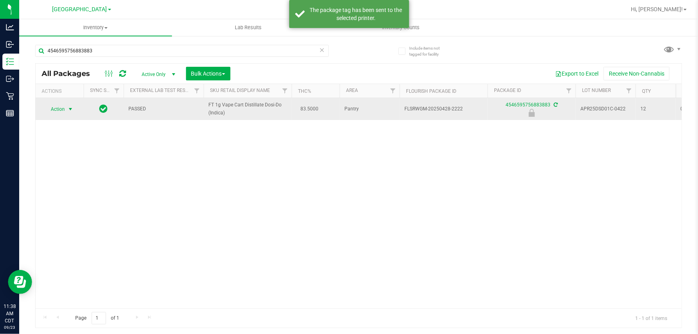
click at [71, 107] on span "select" at bounding box center [70, 109] width 6 height 6
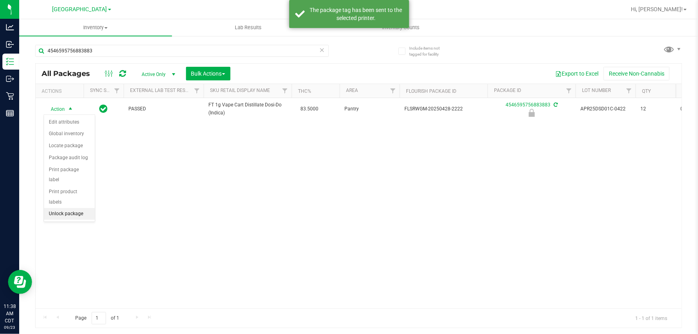
click at [81, 208] on li "Unlock package" at bounding box center [69, 214] width 51 height 12
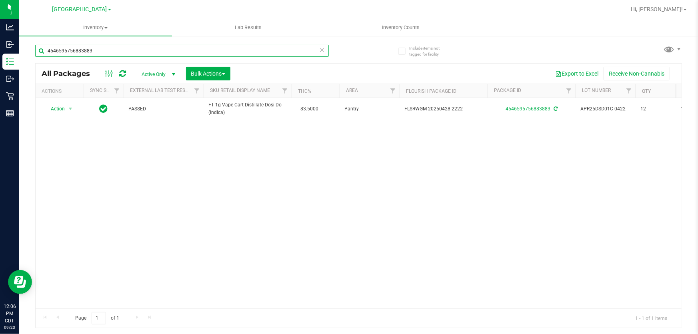
click at [177, 45] on input "4546595756883883" at bounding box center [182, 51] width 294 height 12
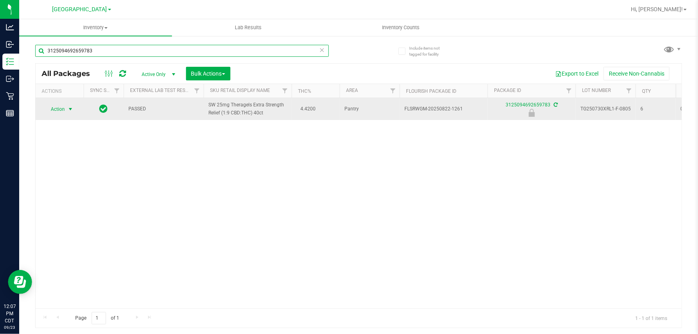
type input "3125094692659783"
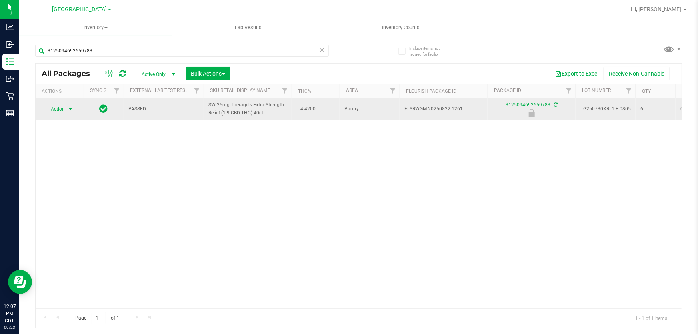
click at [66, 104] on span "select" at bounding box center [71, 109] width 10 height 11
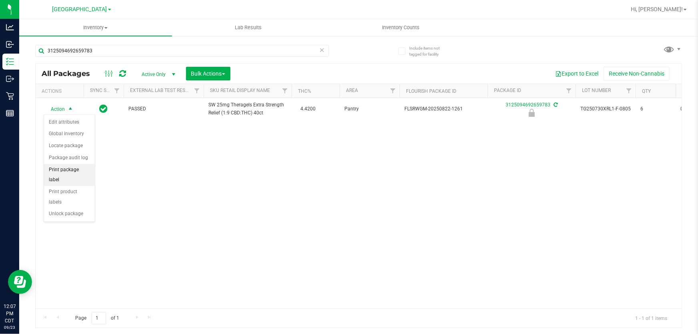
click at [79, 168] on li "Print package label" at bounding box center [69, 175] width 51 height 22
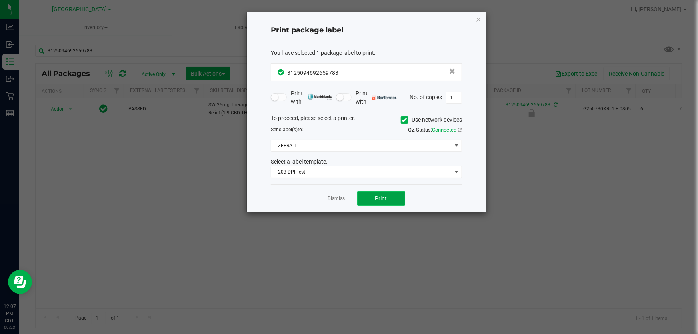
click at [389, 201] on button "Print" at bounding box center [381, 198] width 48 height 14
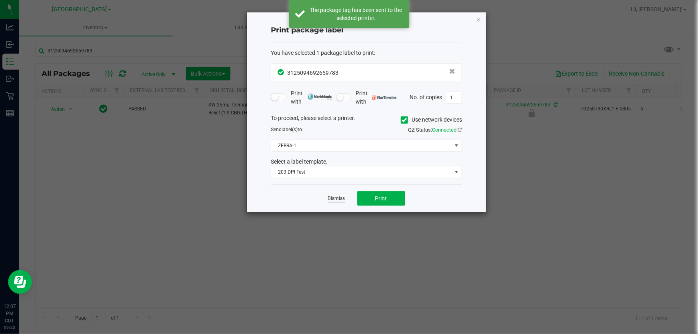
click at [339, 197] on link "Dismiss" at bounding box center [336, 198] width 17 height 7
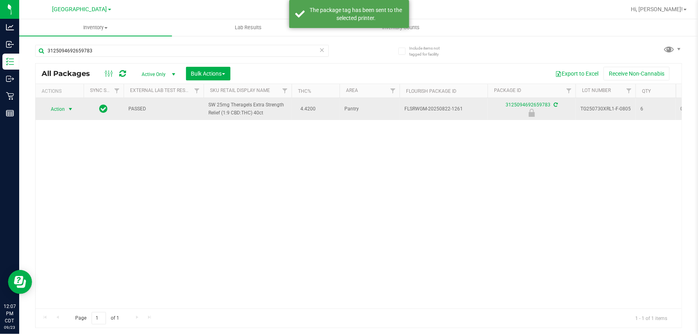
click at [62, 108] on span "Action" at bounding box center [55, 109] width 22 height 11
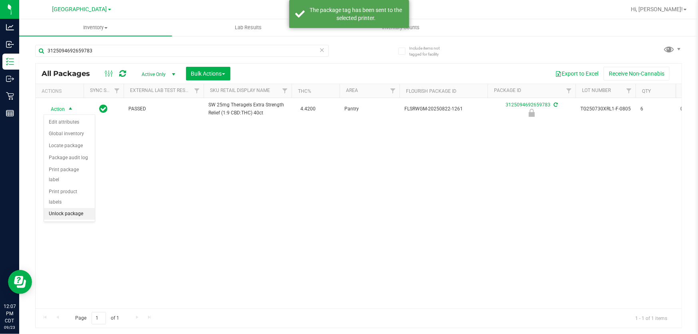
click at [73, 208] on li "Unlock package" at bounding box center [69, 214] width 51 height 12
